Goal: Transaction & Acquisition: Register for event/course

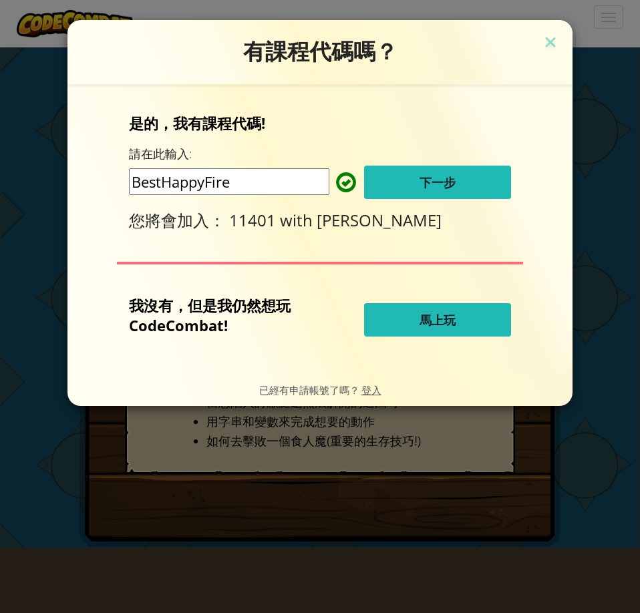
click at [467, 175] on button "下一步" at bounding box center [437, 182] width 147 height 33
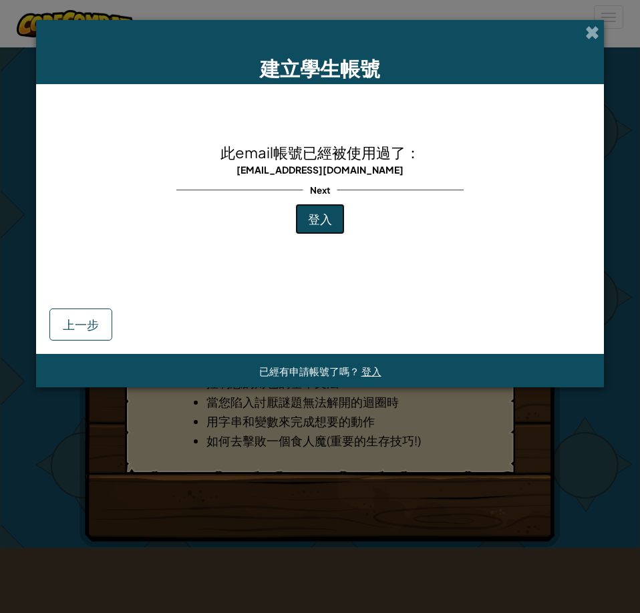
click at [338, 221] on button "登入" at bounding box center [319, 219] width 49 height 31
